Goal: Task Accomplishment & Management: Complete application form

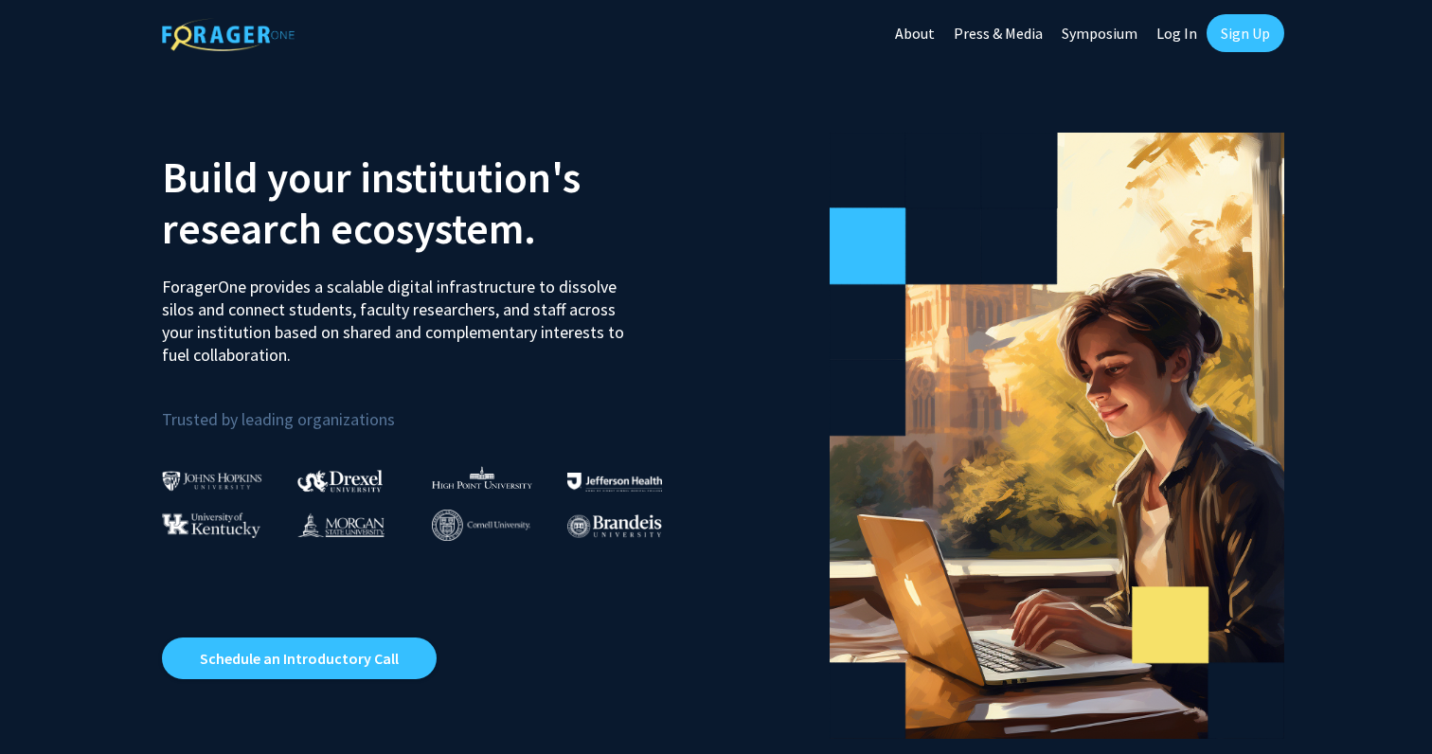
click at [1234, 44] on link "Sign Up" at bounding box center [1245, 33] width 78 height 38
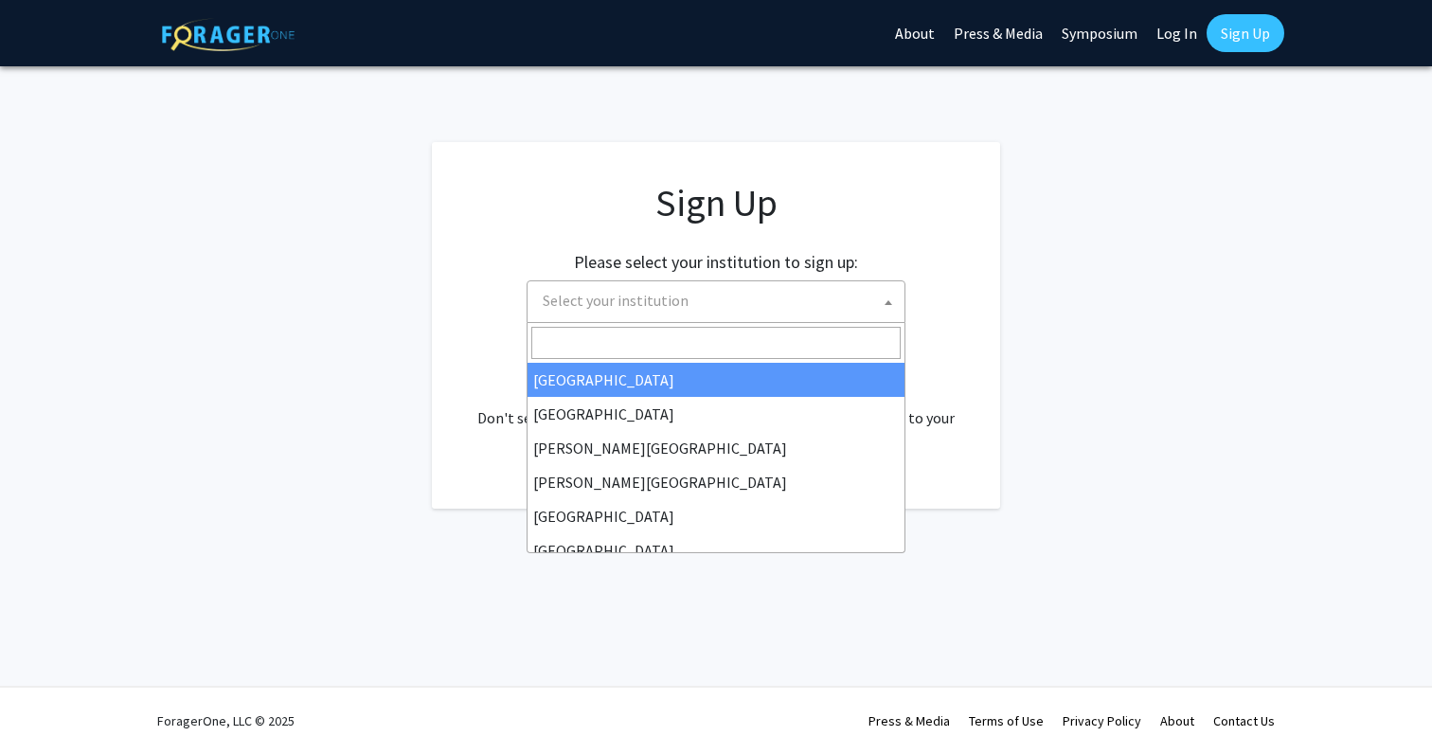
click at [670, 304] on span "Select your institution" at bounding box center [616, 300] width 146 height 19
click at [701, 346] on input "Search" at bounding box center [715, 343] width 369 height 32
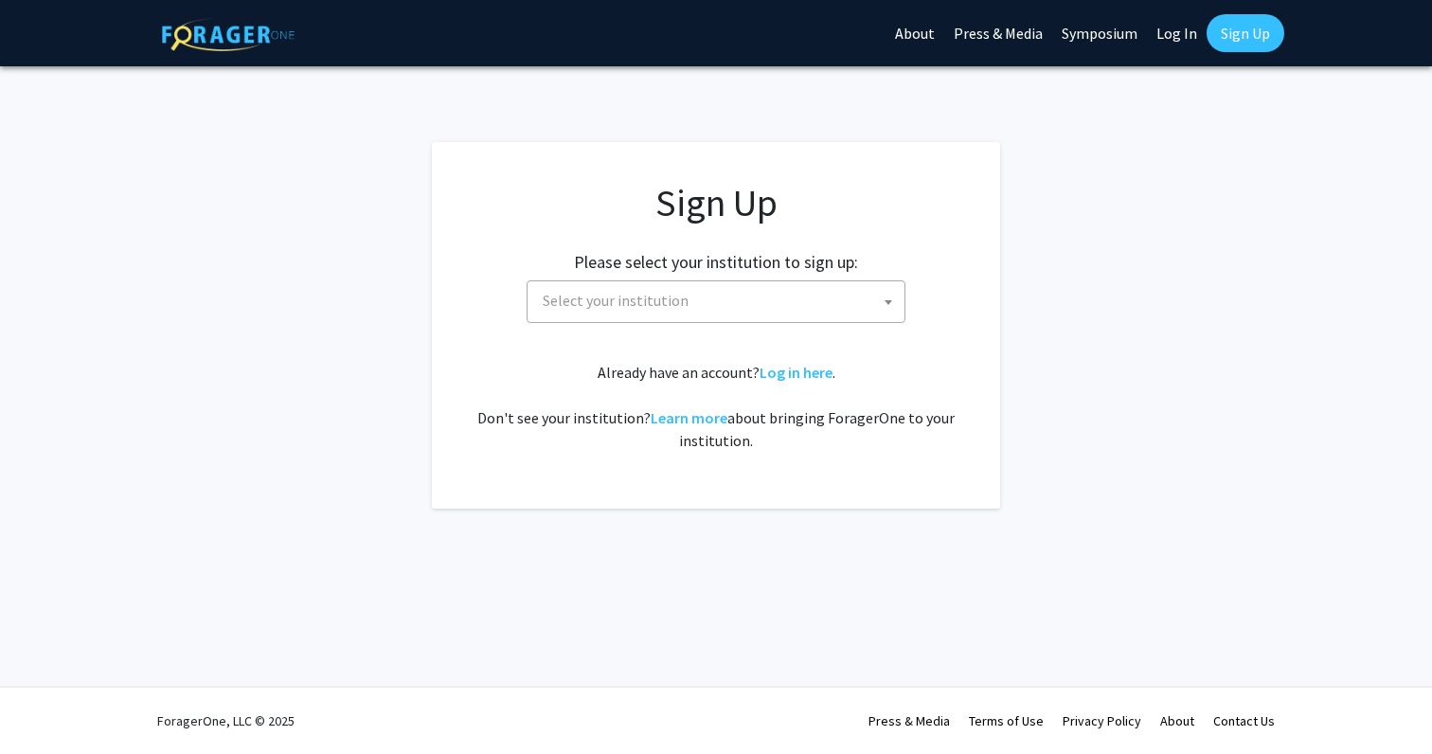
click at [1253, 177] on app-signup "Sign Up Please select your institution to sign up: [GEOGRAPHIC_DATA] [GEOGRAPHI…" at bounding box center [716, 325] width 1432 height 366
click at [1170, 38] on link "Log In" at bounding box center [1177, 33] width 60 height 66
select select
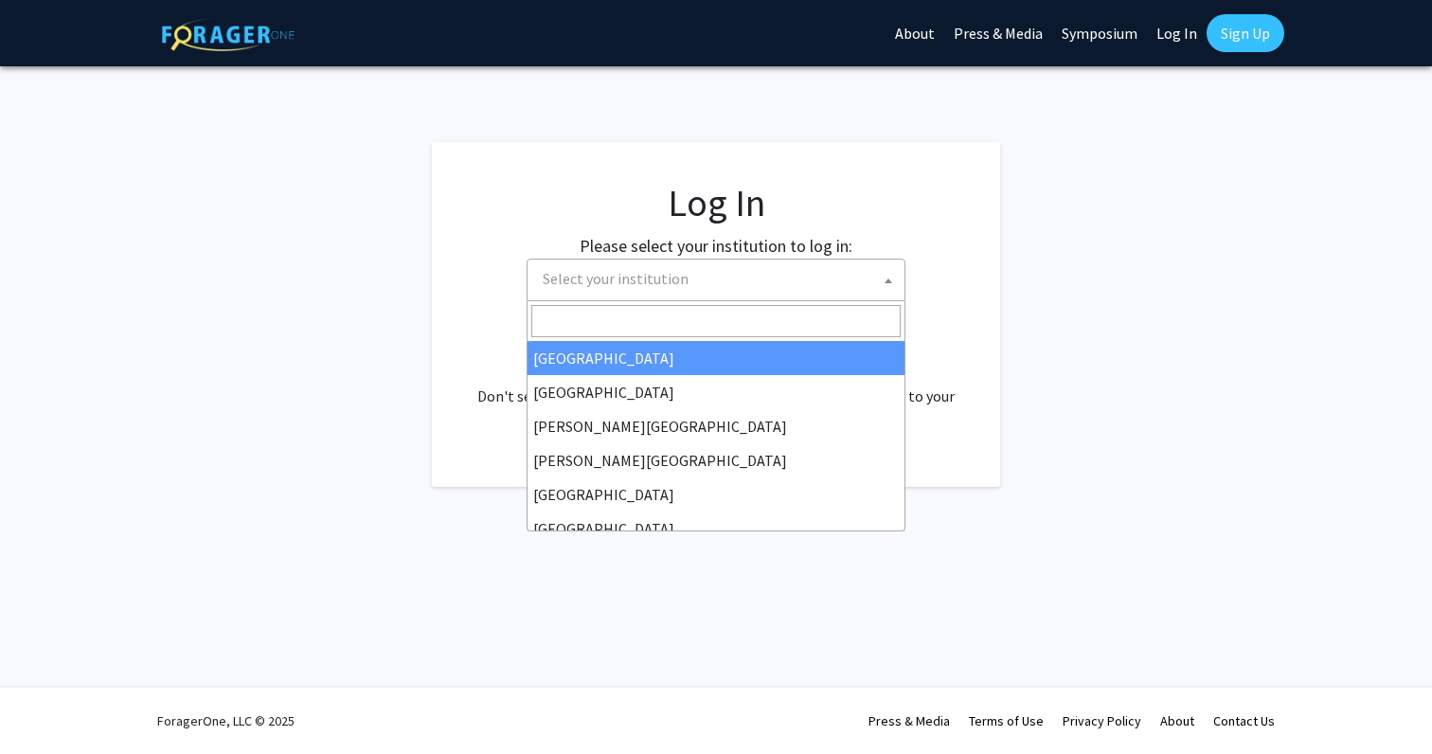
click at [744, 286] on span "Select your institution" at bounding box center [719, 278] width 369 height 39
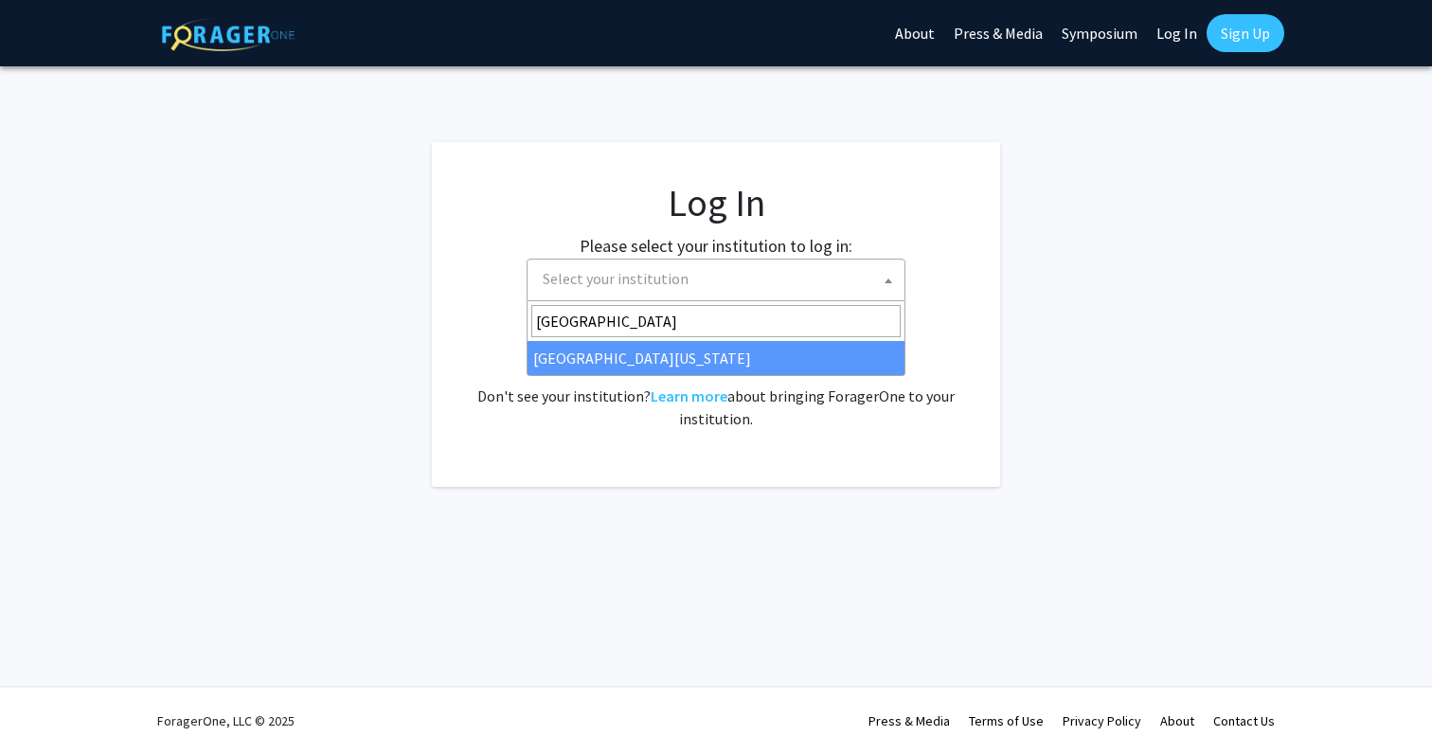
type input "[GEOGRAPHIC_DATA]"
select select "33"
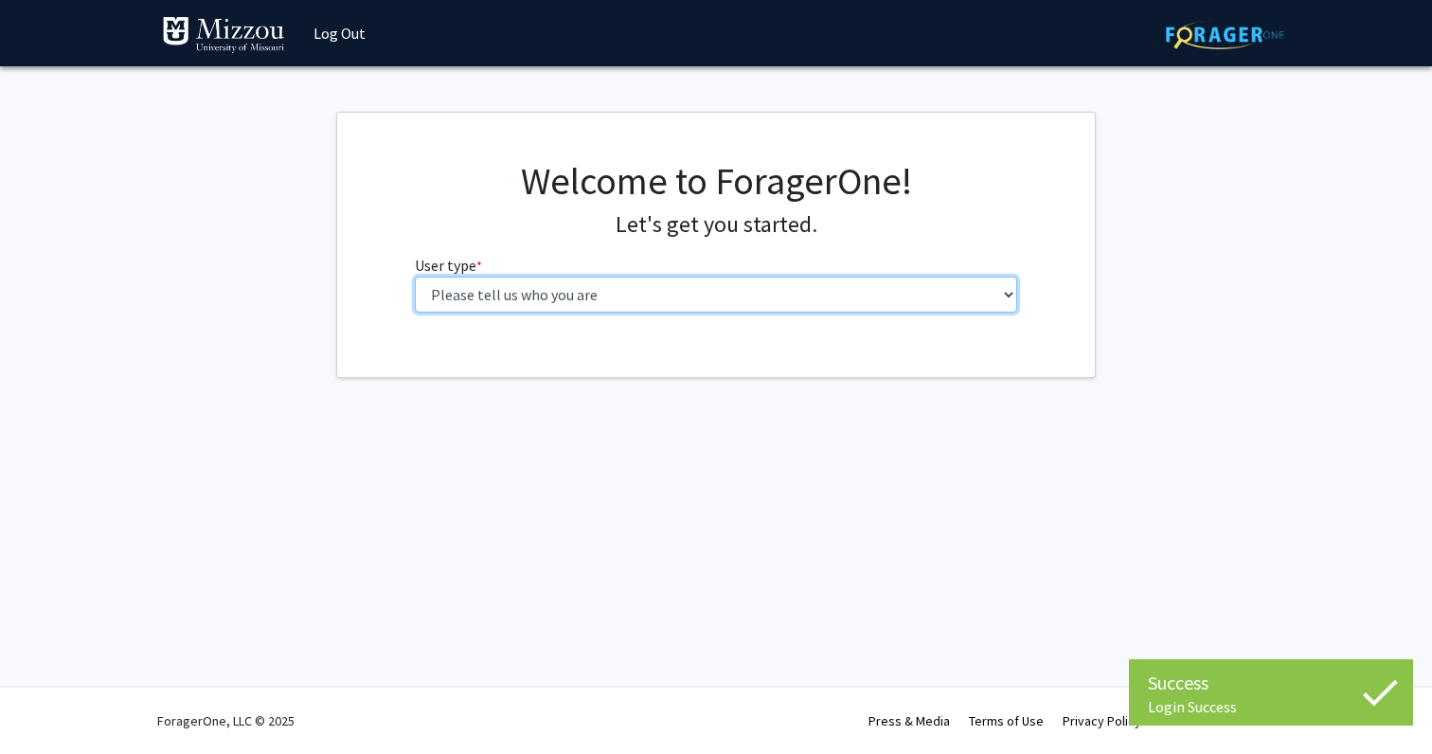
click at [820, 286] on select "Please tell us who you are Undergraduate Student Master's Student Doctoral Cand…" at bounding box center [716, 294] width 603 height 36
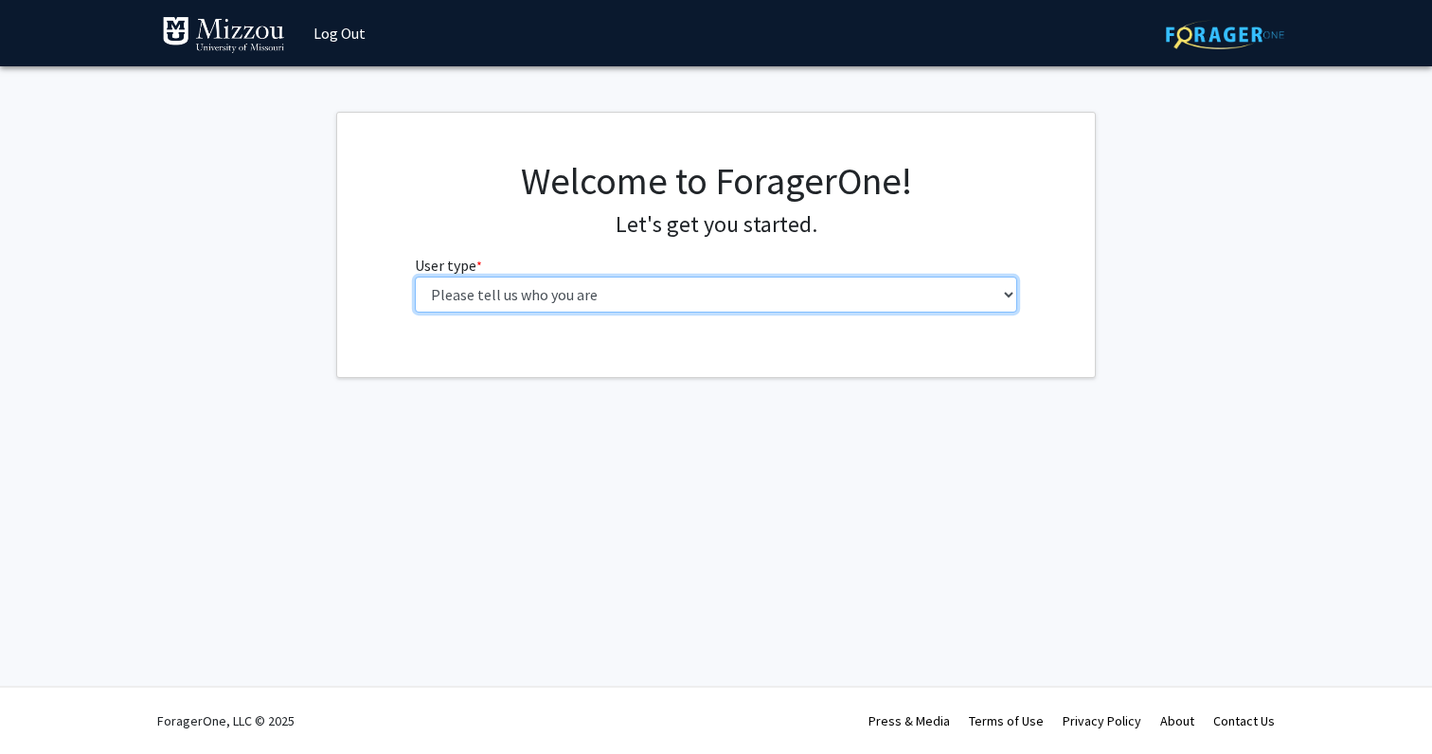
select select "6: adminAssistant"
click at [415, 276] on select "Please tell us who you are Undergraduate Student Master's Student Doctoral Cand…" at bounding box center [716, 294] width 603 height 36
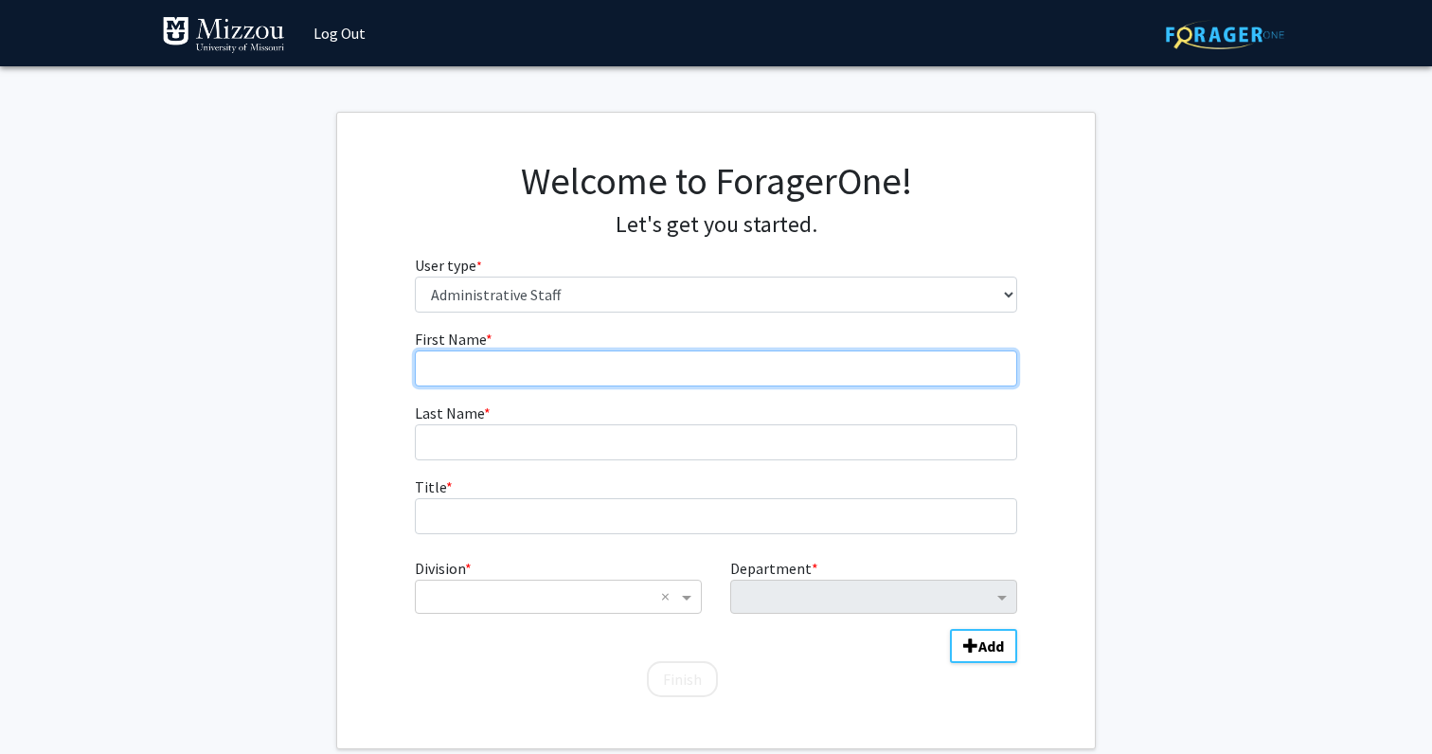
click at [614, 367] on input "First Name * required" at bounding box center [716, 368] width 603 height 36
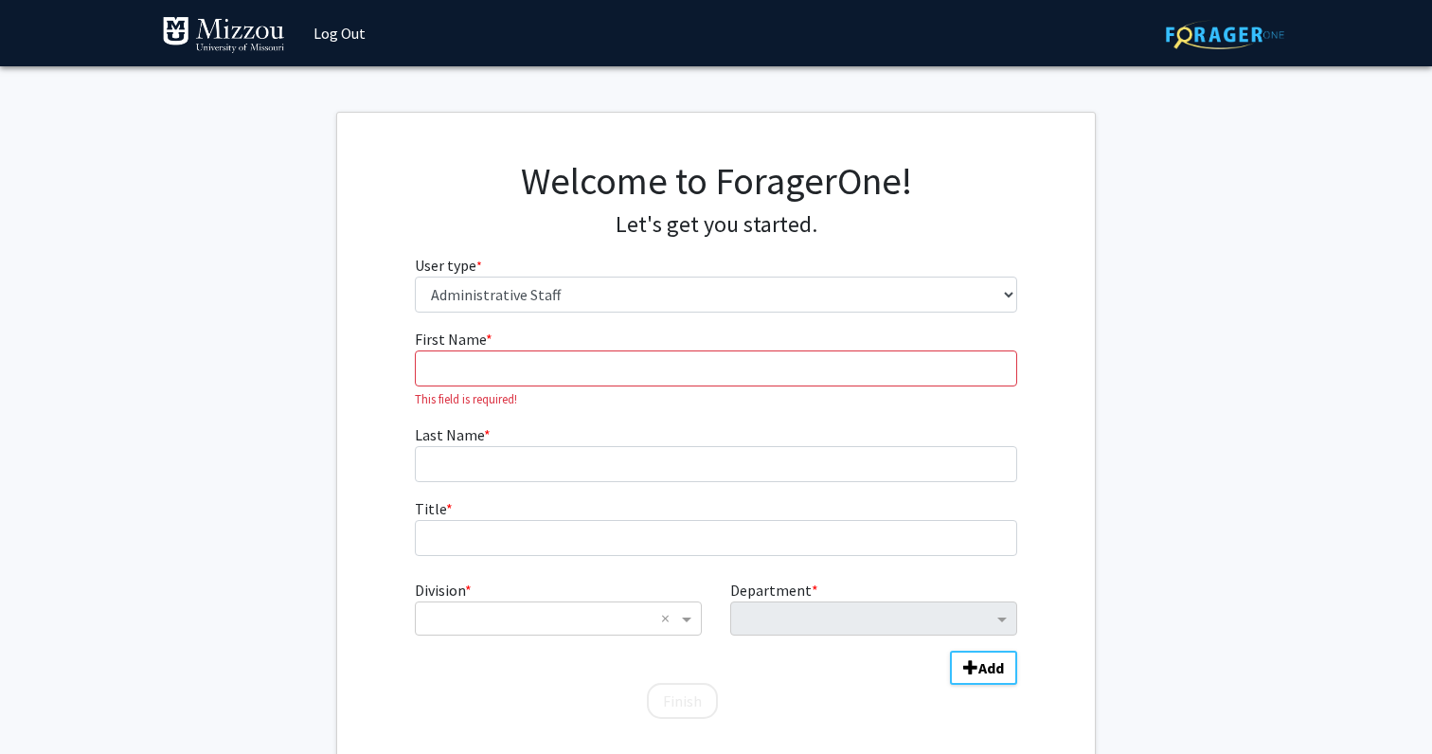
click at [1126, 248] on fg-get-started "Welcome to ForagerOne! Let's get you started. User type * required Please tell …" at bounding box center [716, 441] width 1432 height 659
click at [740, 368] on input "First Name * required" at bounding box center [716, 368] width 603 height 36
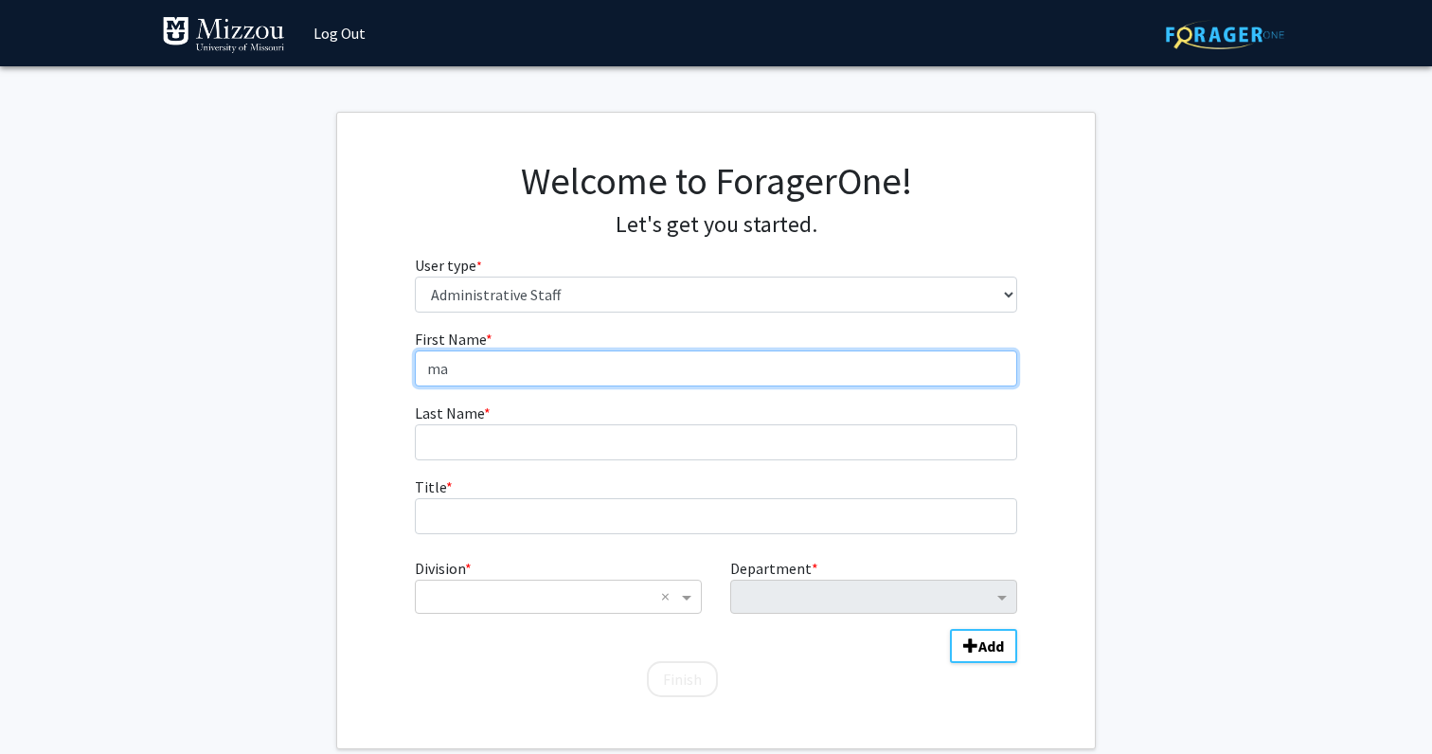
type input "m"
type input "Matthew"
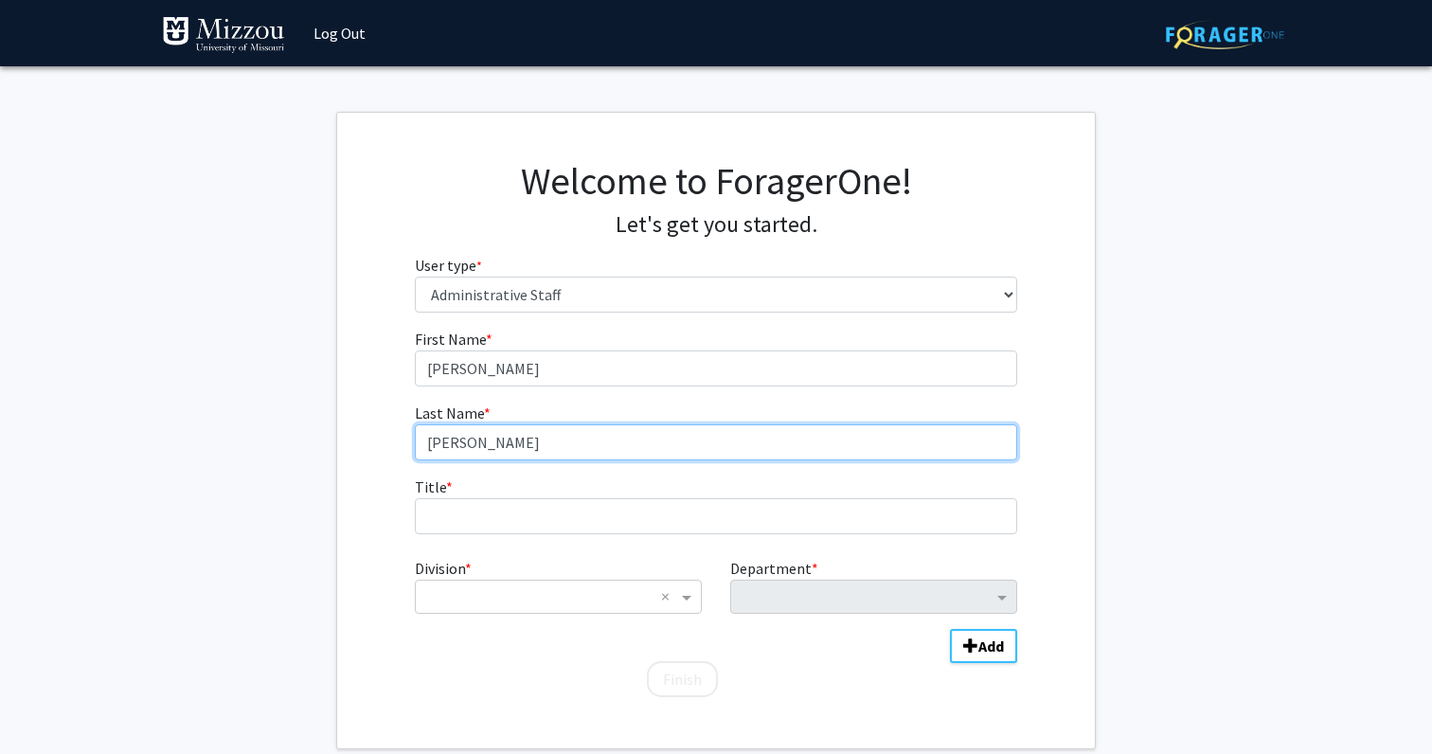
type input "Crook"
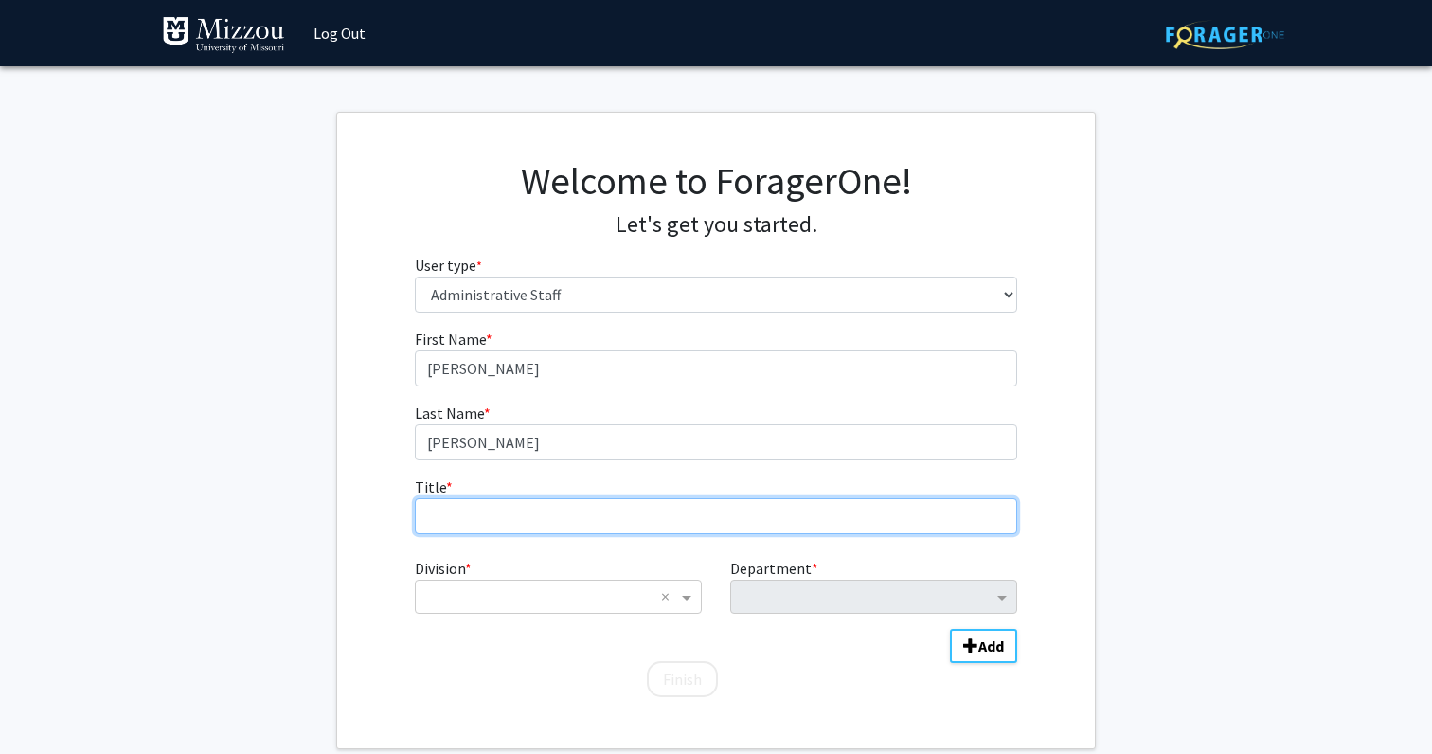
click at [594, 522] on input "Title * required" at bounding box center [716, 516] width 603 height 36
type input "Academic Advisor"
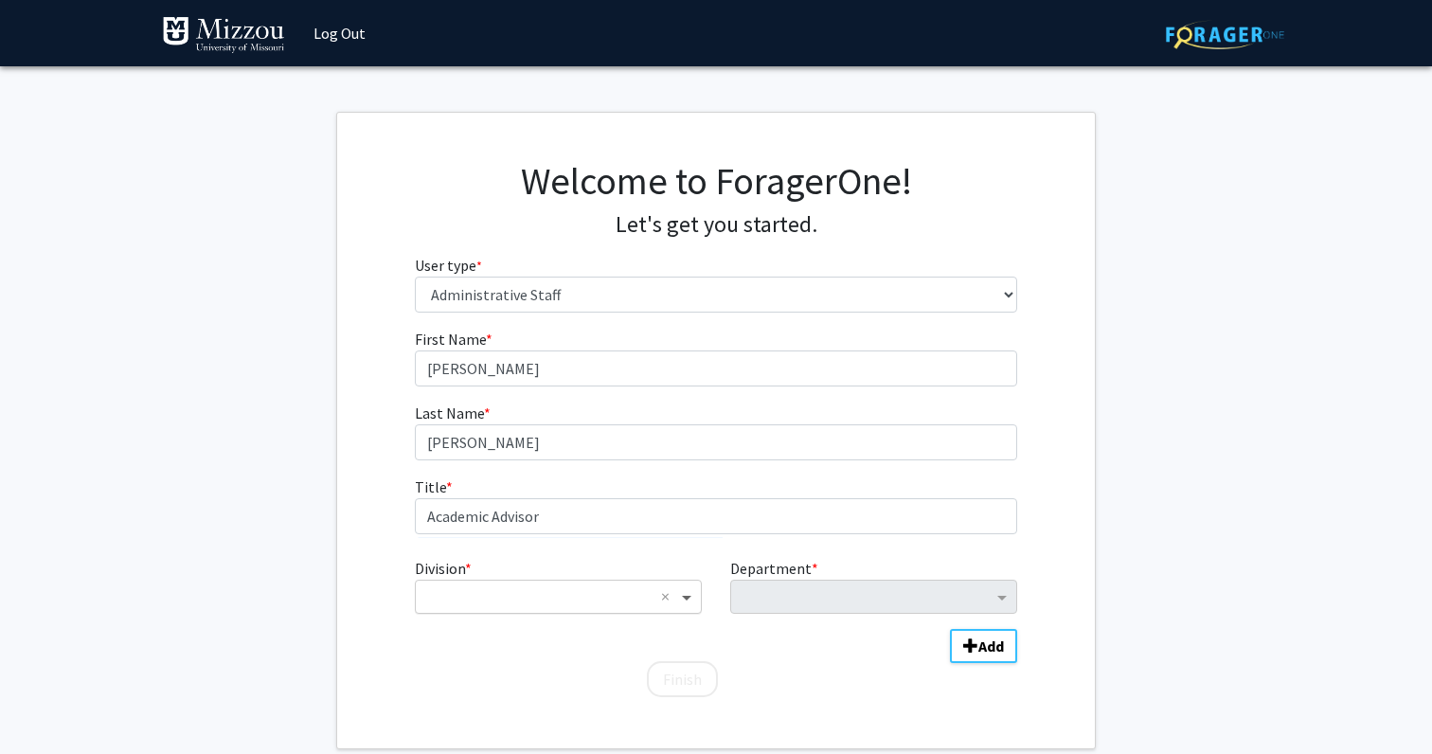
click at [691, 605] on span "Division" at bounding box center [689, 596] width 24 height 23
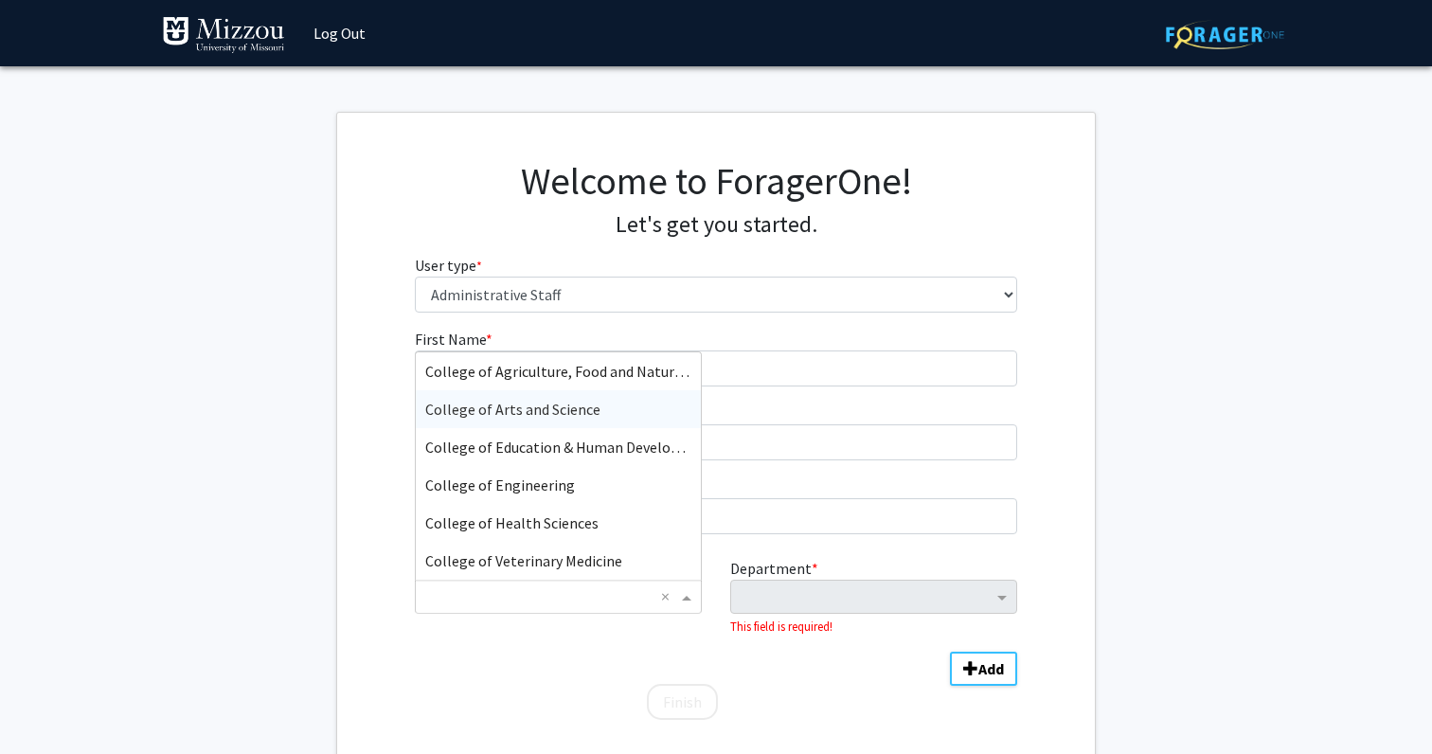
click at [565, 397] on div "College of Arts and Science" at bounding box center [558, 409] width 285 height 38
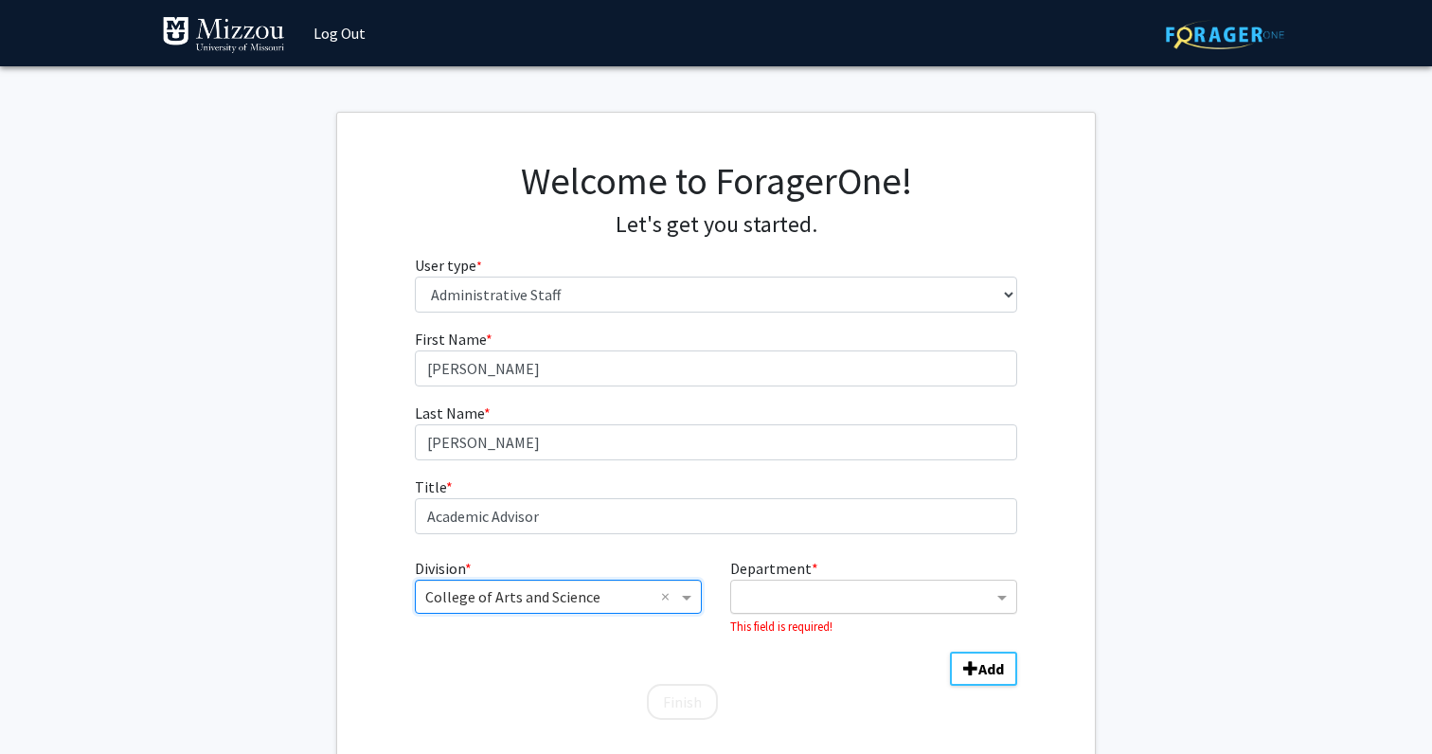
click at [894, 594] on input "Department" at bounding box center [866, 597] width 252 height 23
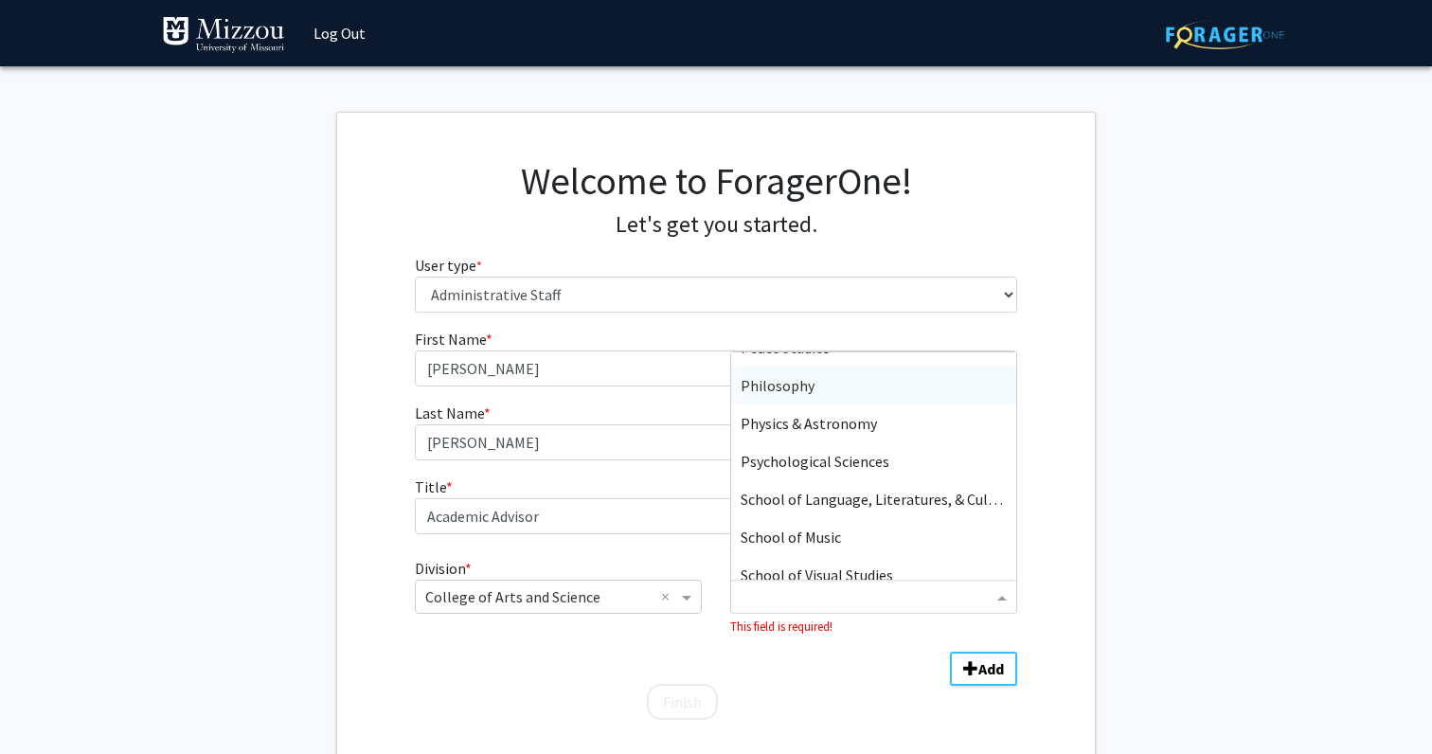
scroll to position [1039, 0]
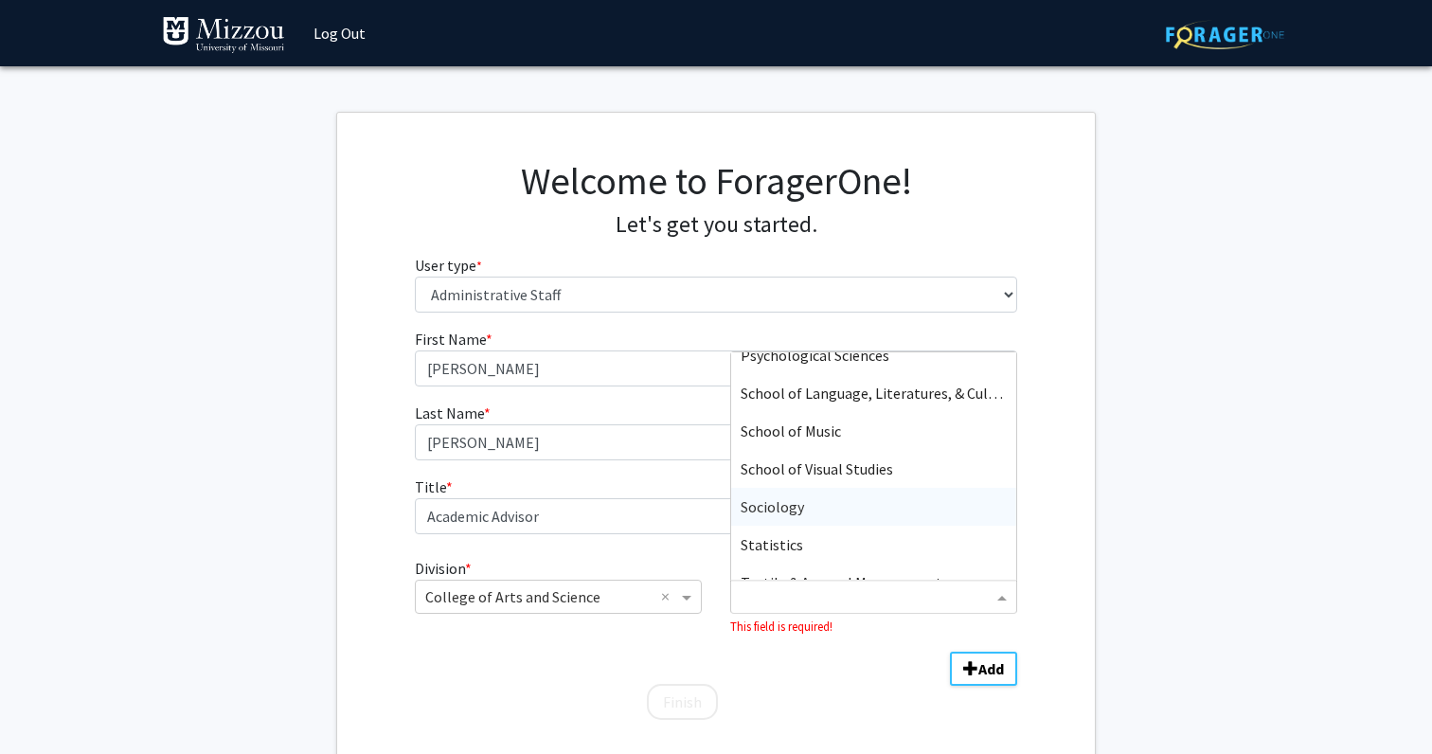
click at [847, 515] on div "Sociology" at bounding box center [873, 507] width 285 height 38
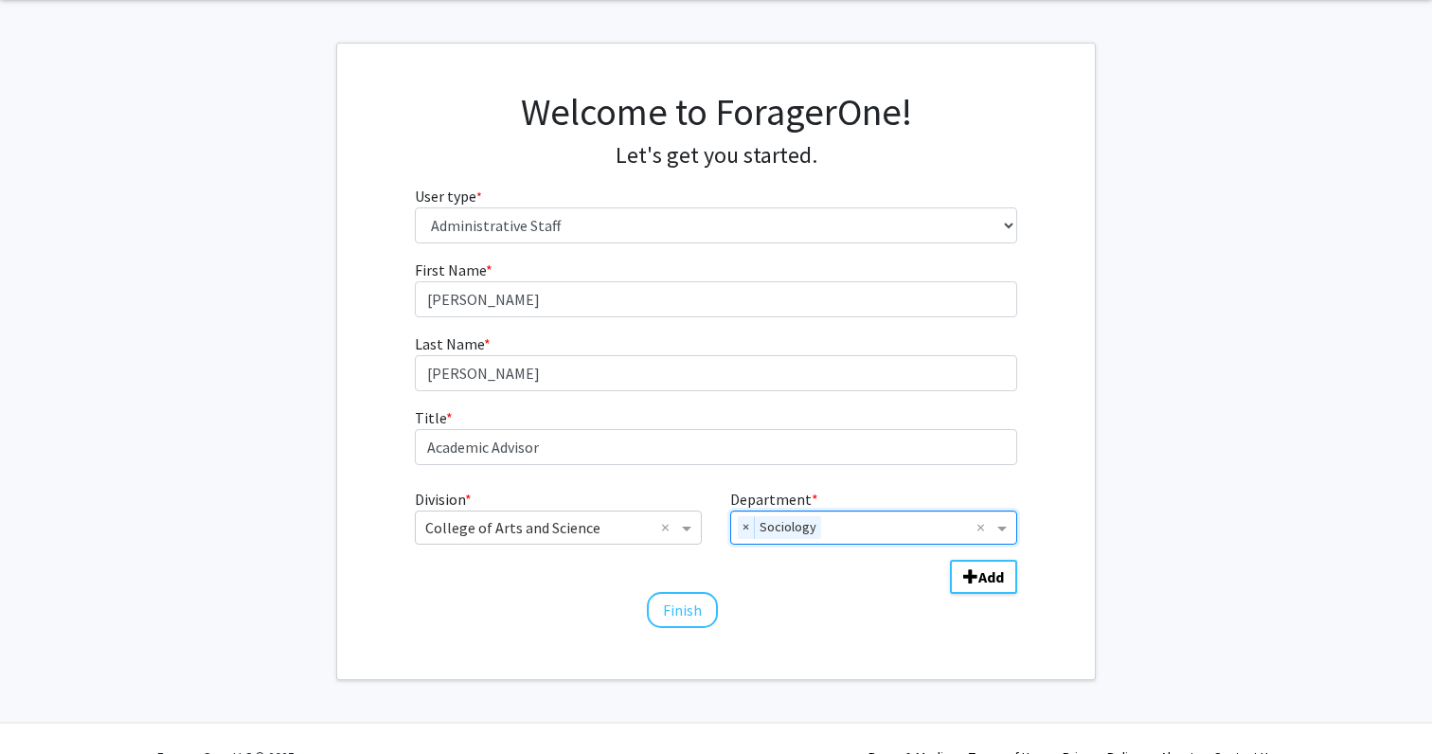
scroll to position [98, 0]
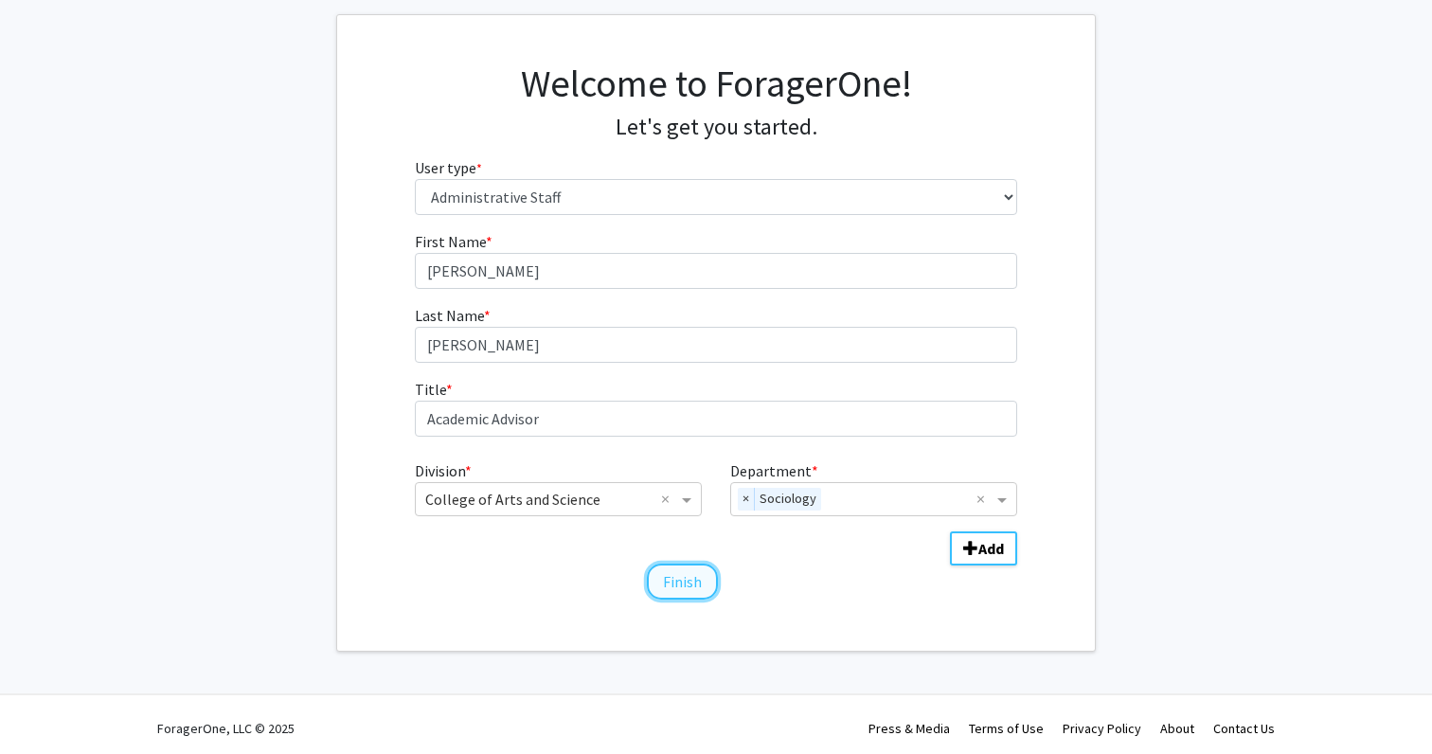
click at [691, 584] on button "Finish" at bounding box center [682, 581] width 71 height 36
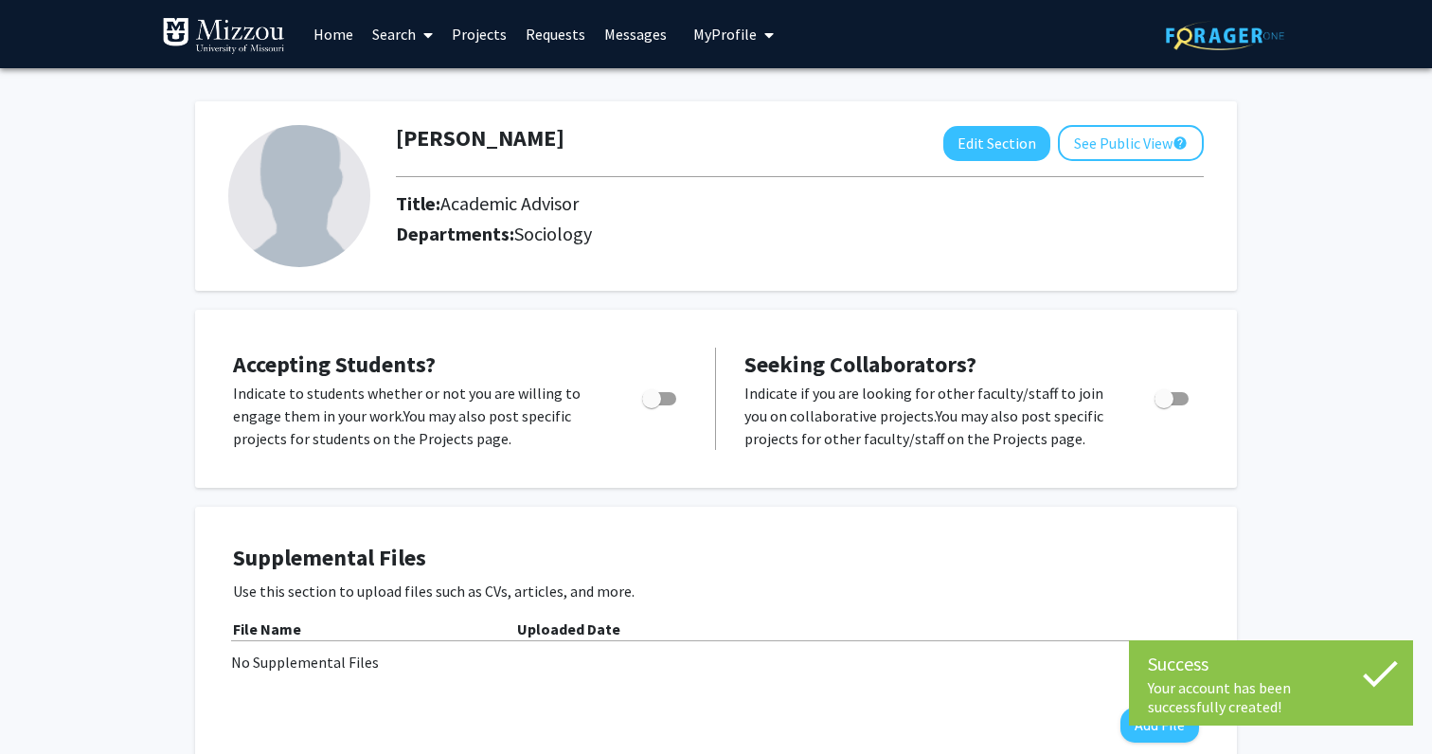
click at [1413, 540] on div "Matthew Crook Edit Section See Public View help Title: Academic Advisor Departm…" at bounding box center [716, 730] width 1432 height 1325
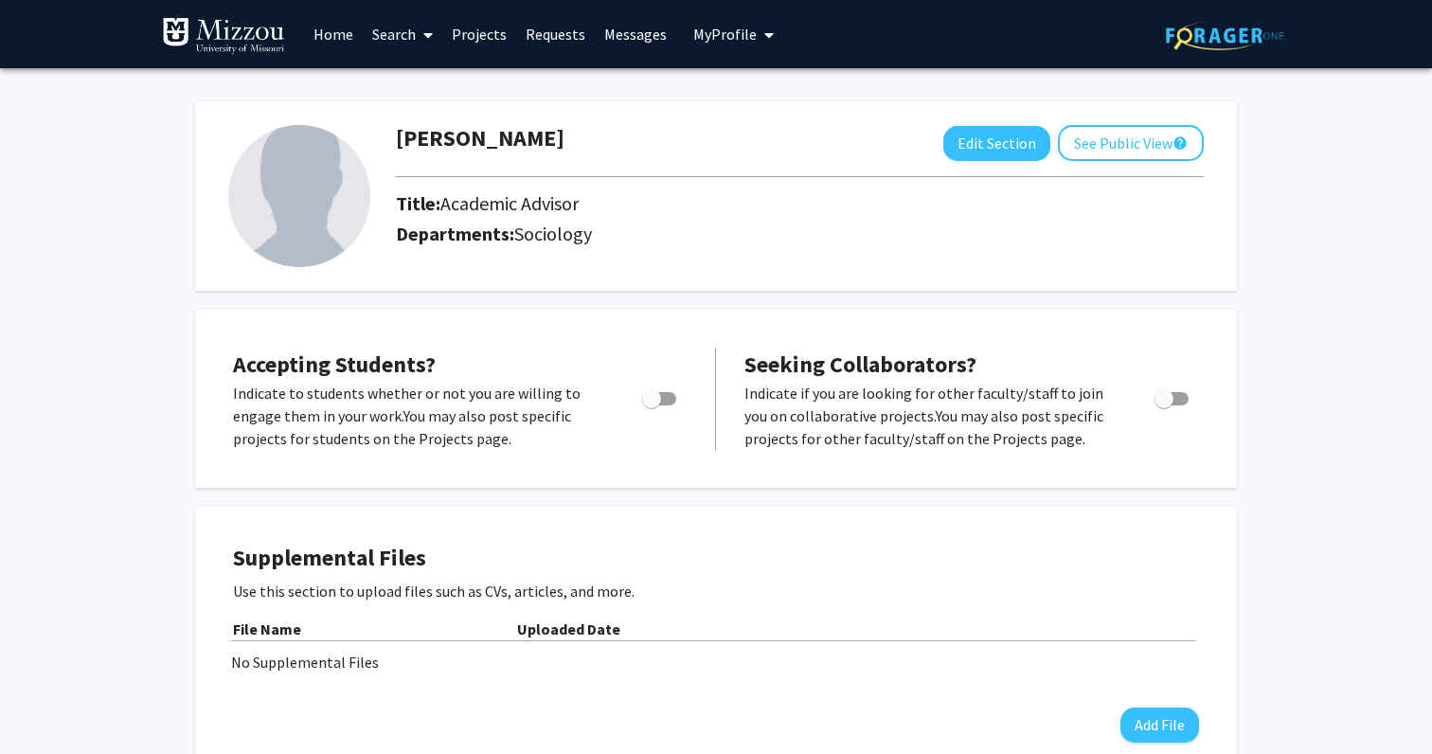
click at [419, 27] on span at bounding box center [424, 35] width 17 height 66
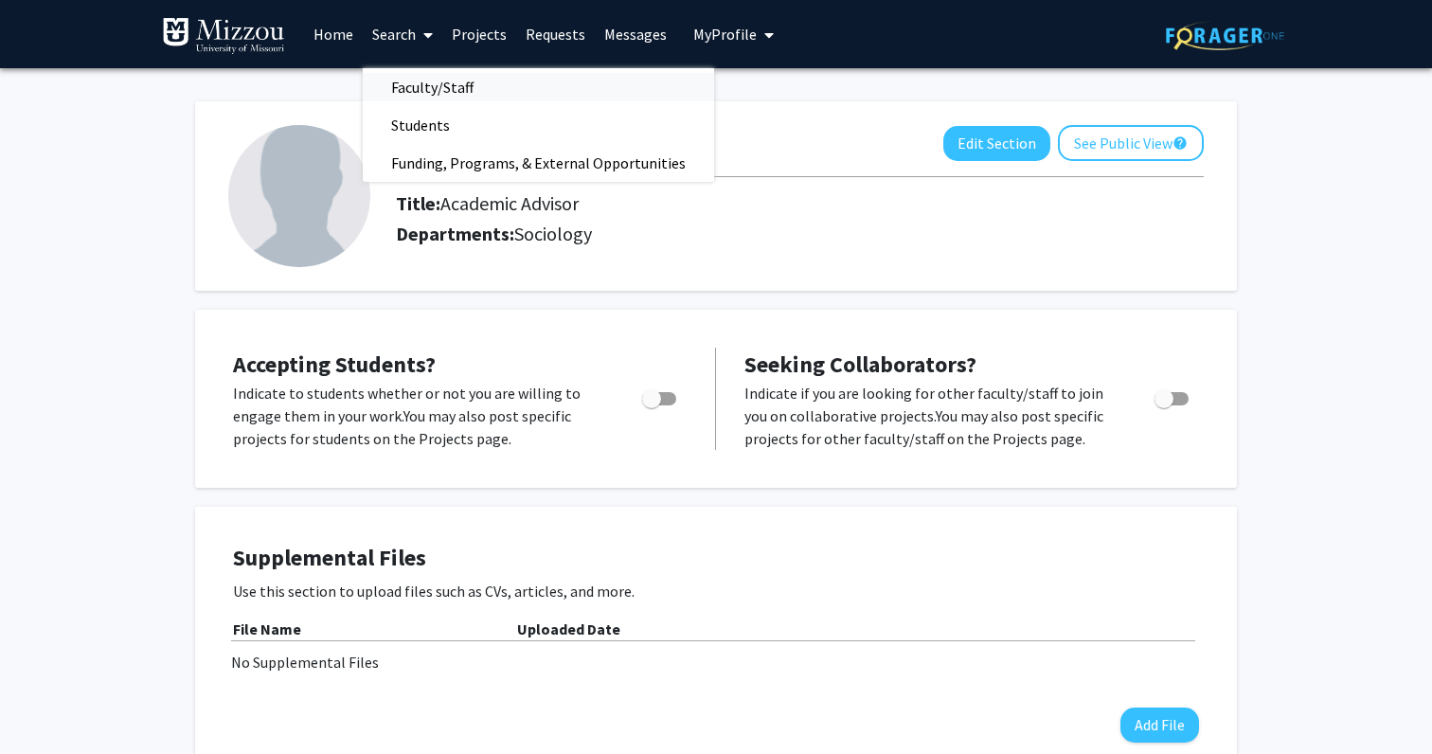
click at [438, 83] on span "Faculty/Staff" at bounding box center [432, 87] width 139 height 38
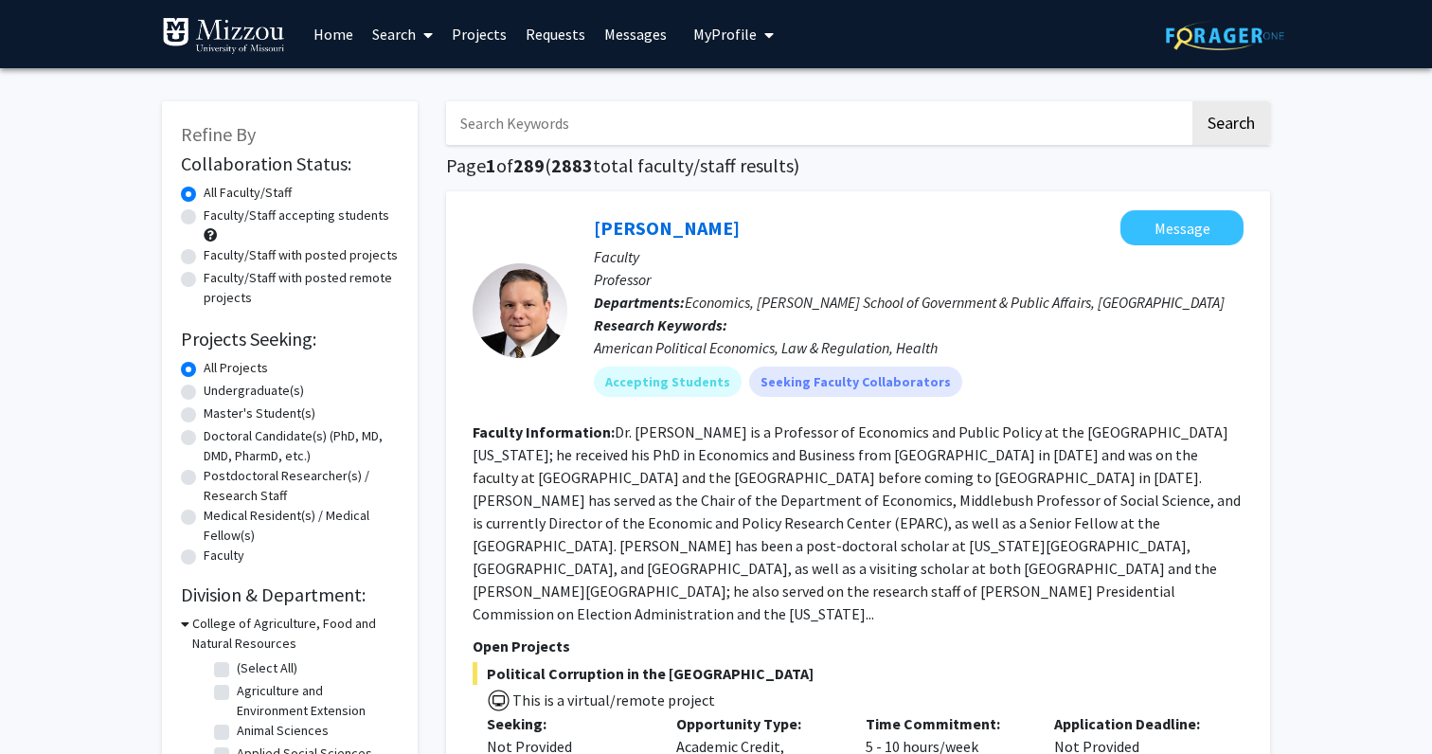
click at [615, 34] on link "Messages" at bounding box center [635, 34] width 81 height 66
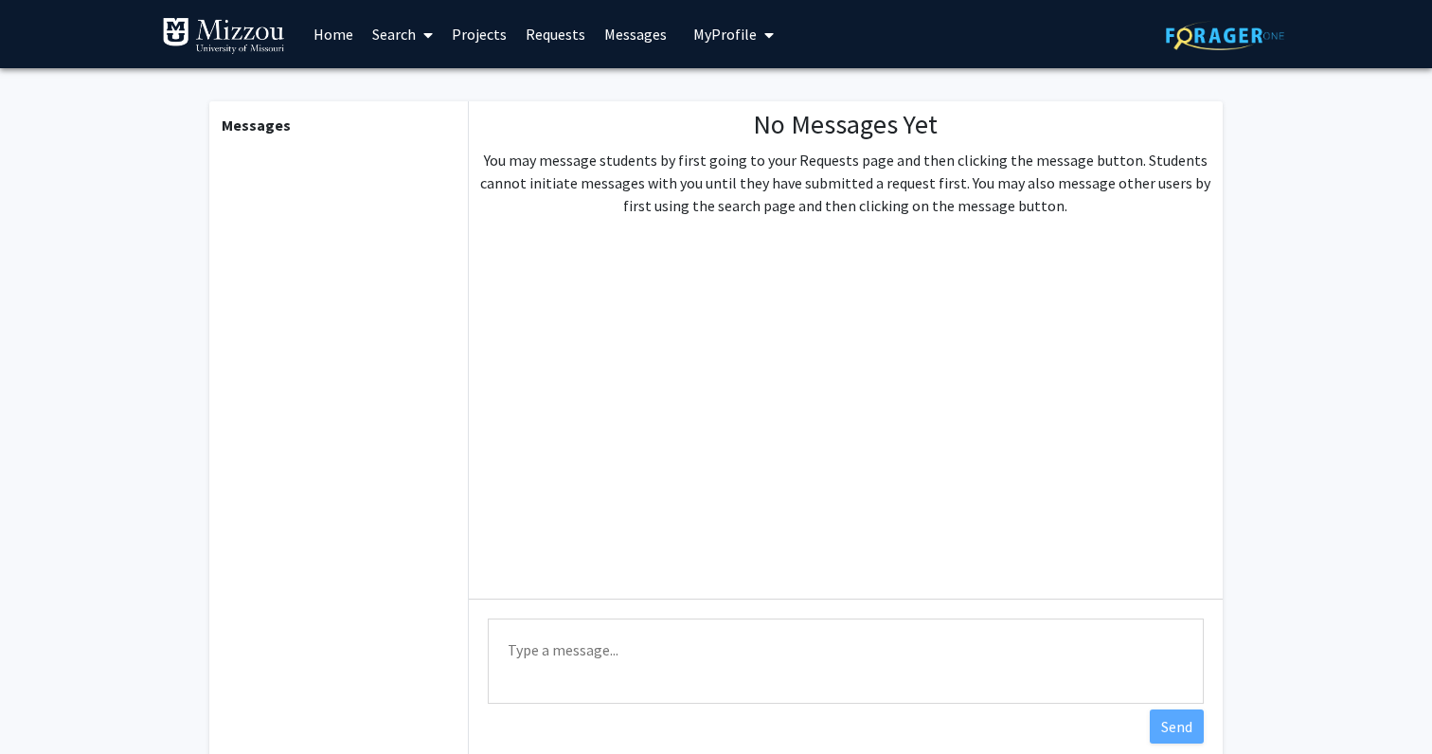
click at [711, 31] on span "My Profile" at bounding box center [724, 34] width 63 height 19
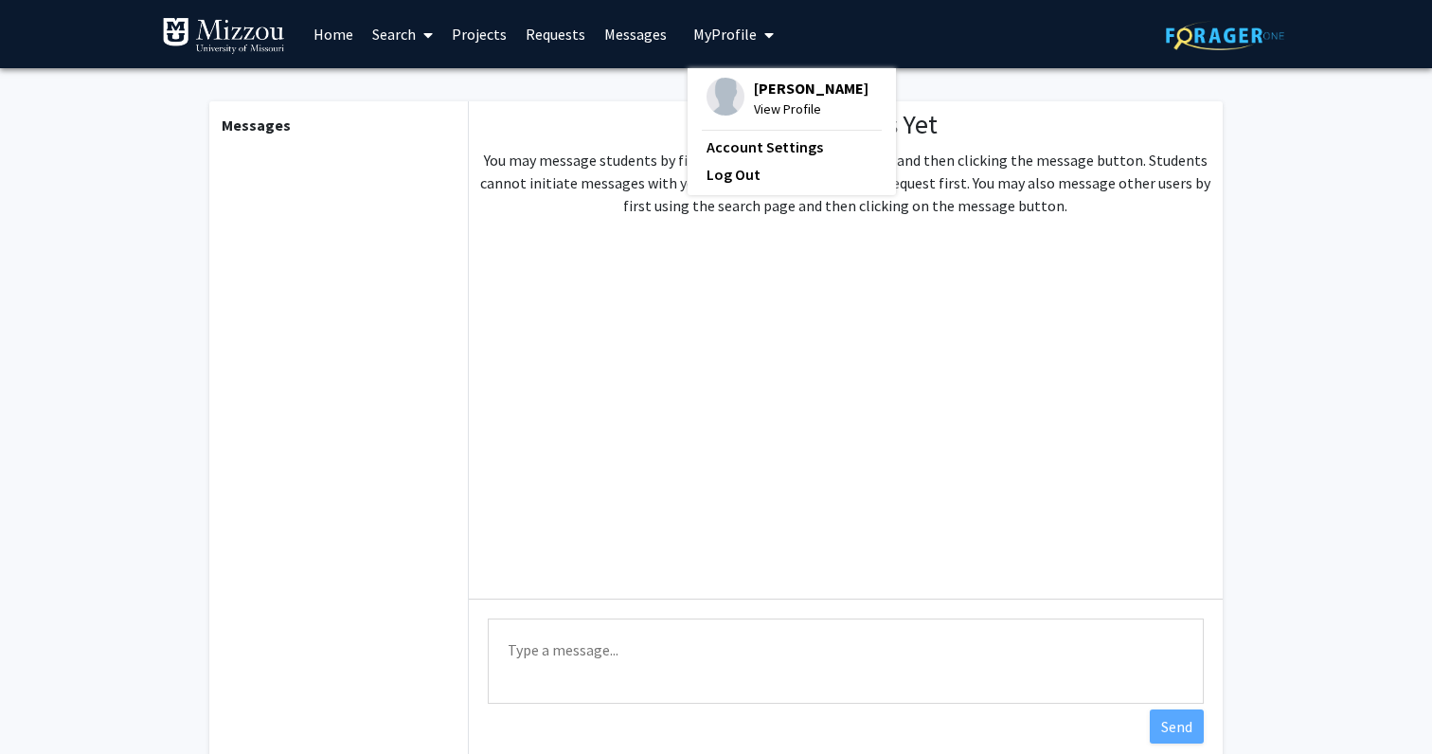
click at [547, 34] on link "Requests" at bounding box center [555, 34] width 79 height 66
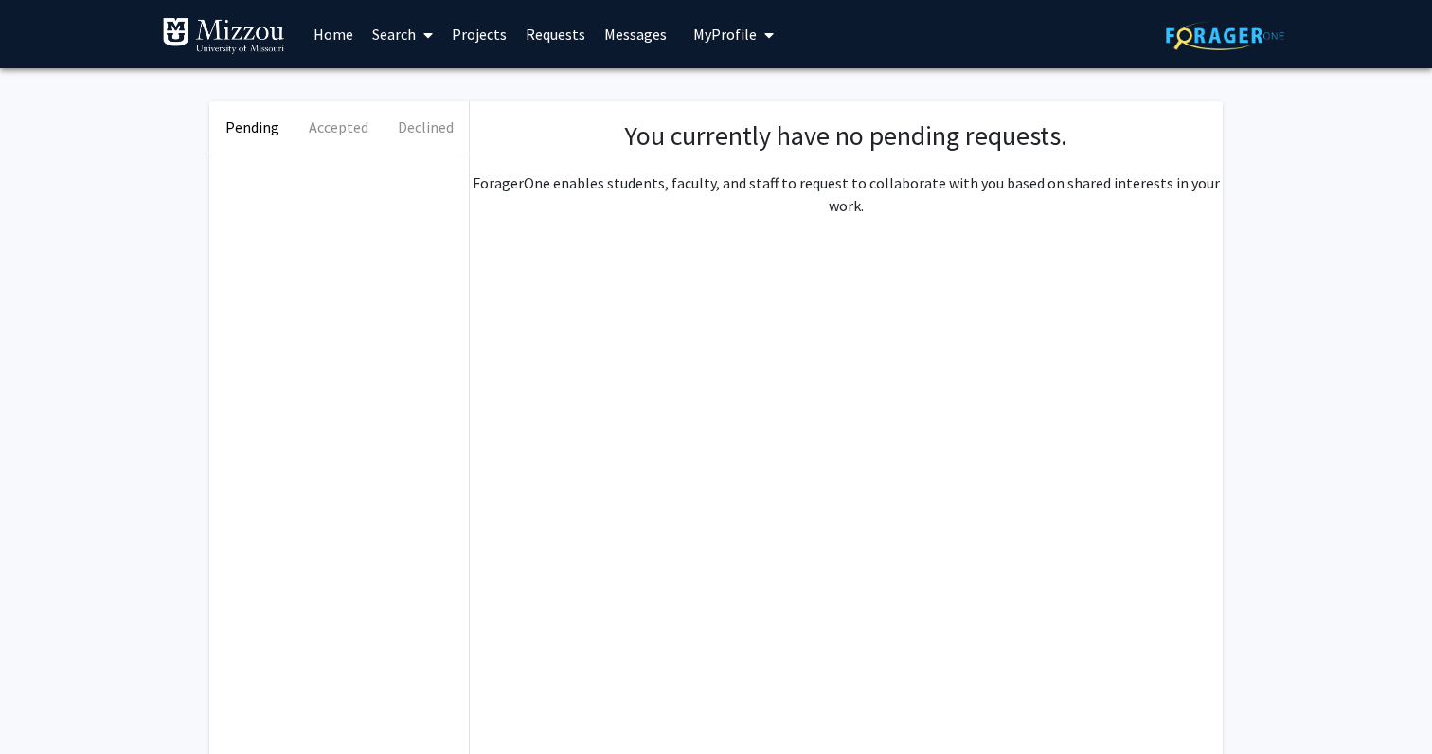
click at [485, 31] on link "Projects" at bounding box center [479, 34] width 74 height 66
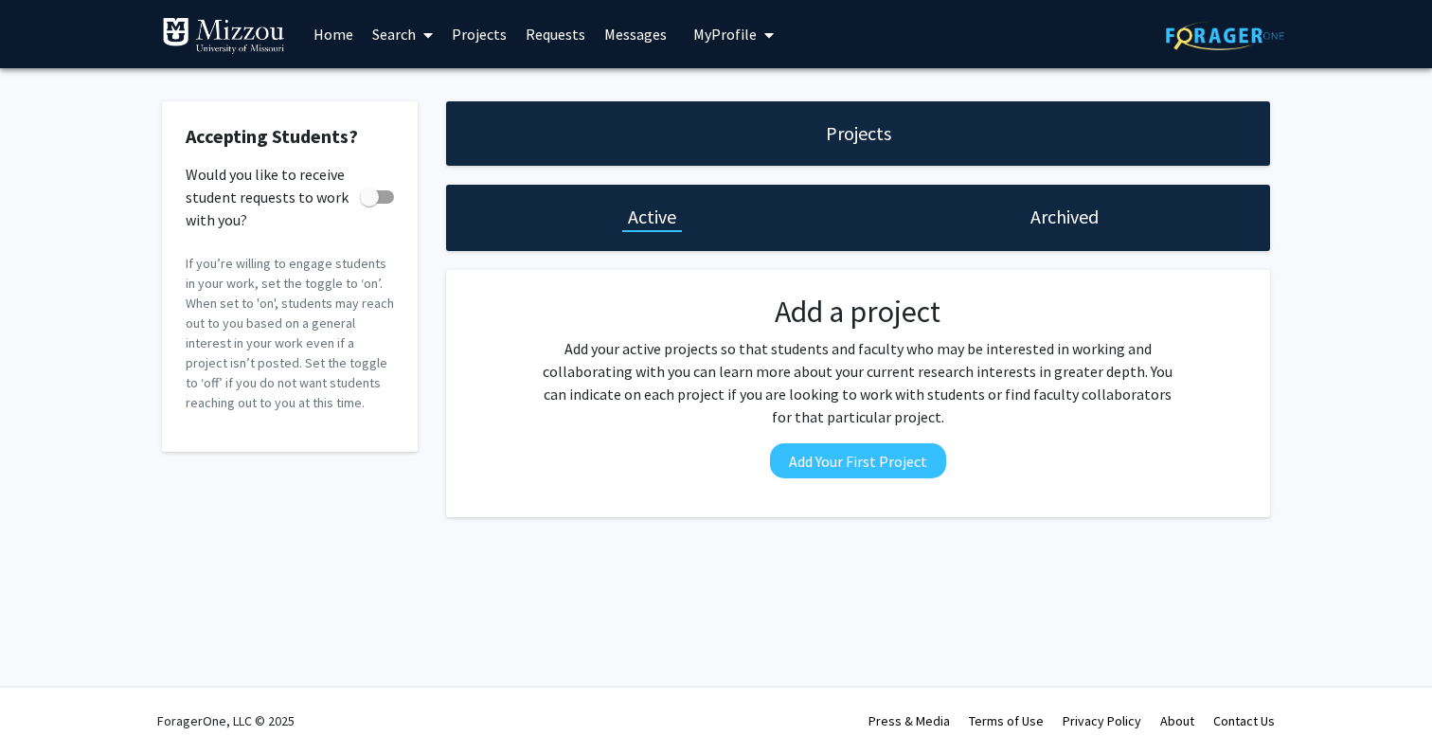
click at [377, 42] on link "Search" at bounding box center [403, 34] width 80 height 66
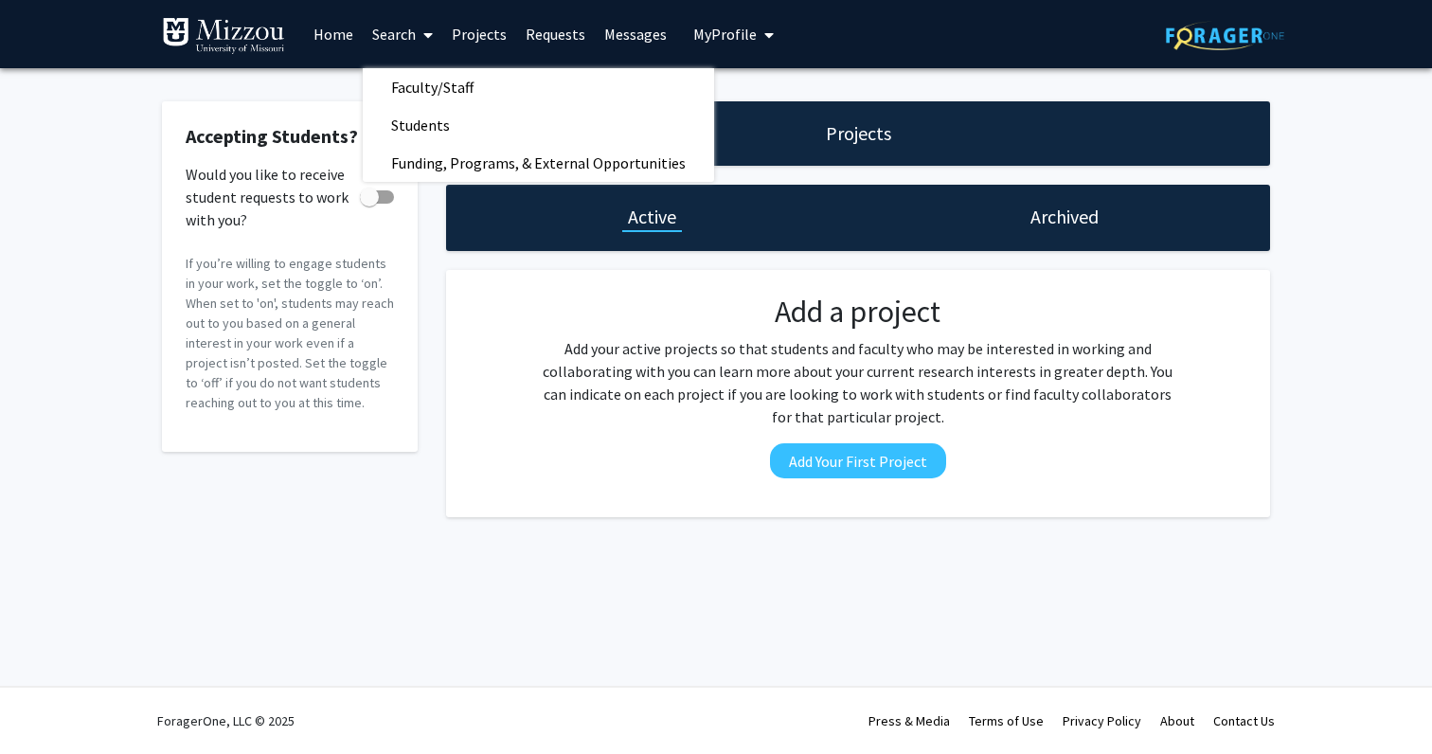
click at [385, 36] on link "Search" at bounding box center [403, 34] width 80 height 66
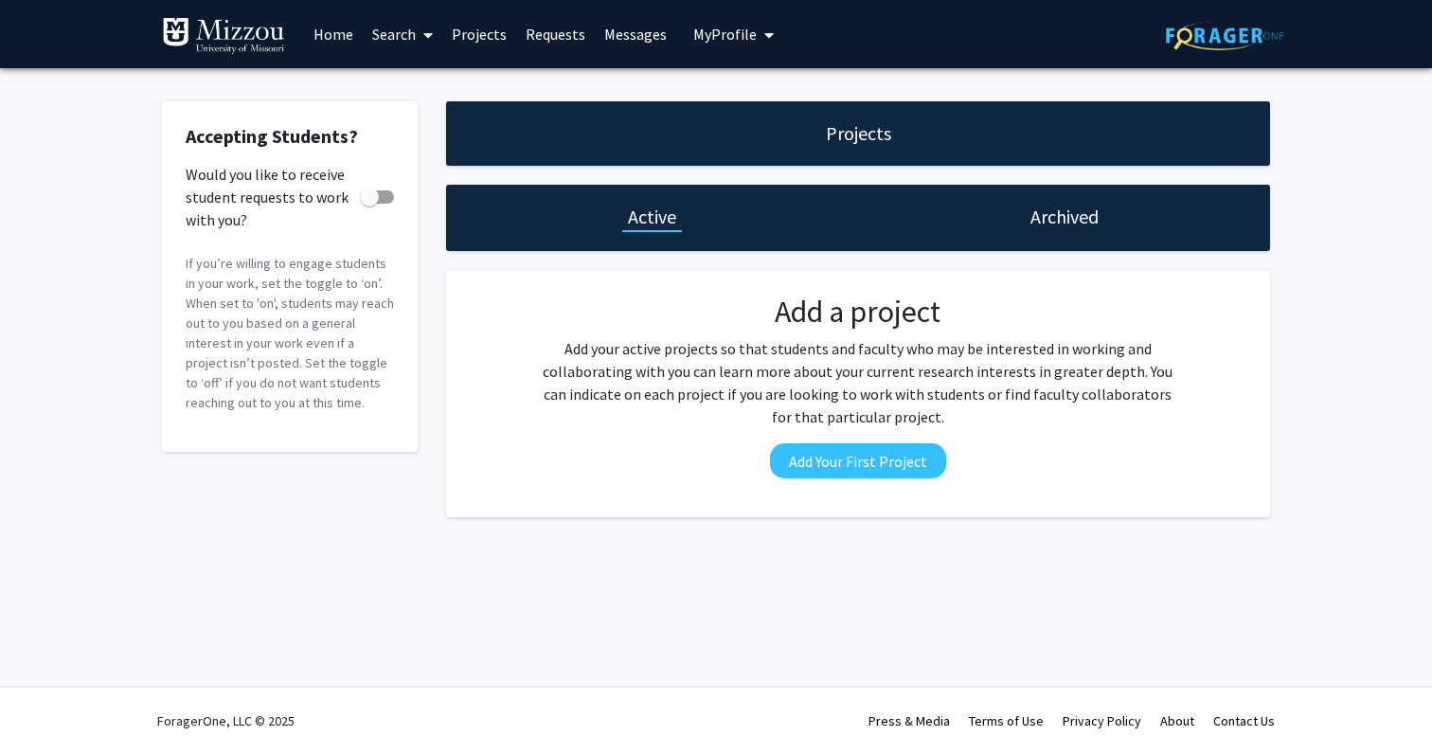
click at [322, 36] on link "Home" at bounding box center [333, 34] width 59 height 66
